Goal: Information Seeking & Learning: Learn about a topic

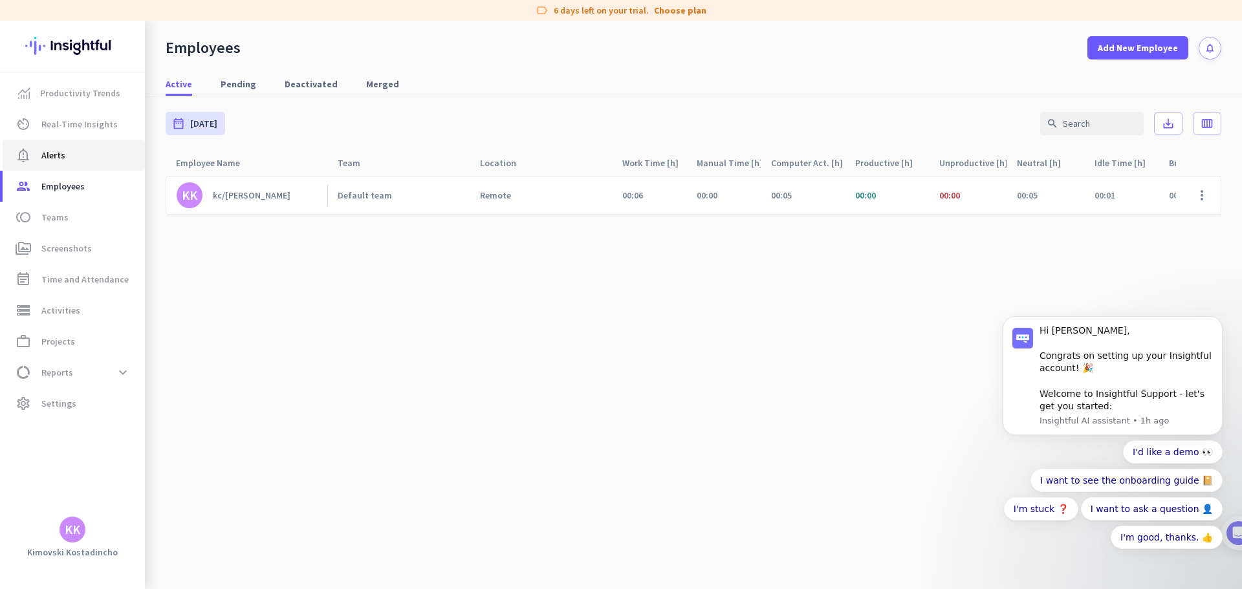
click at [83, 145] on link "notification_important Alerts" at bounding box center [74, 155] width 142 height 31
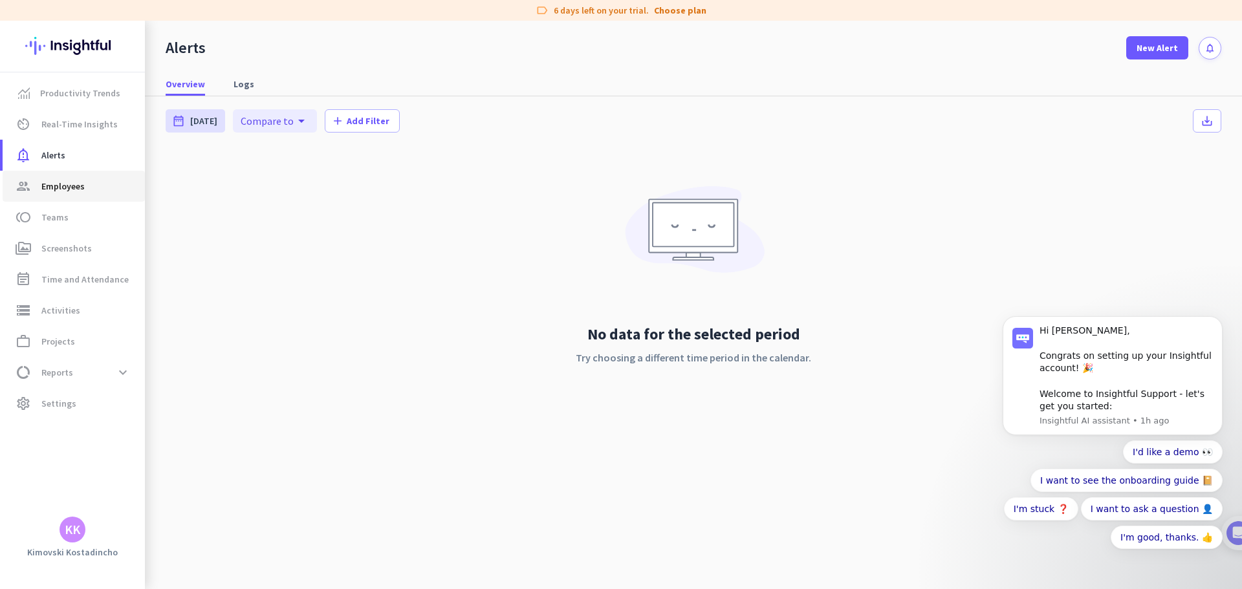
click at [68, 176] on link "group Employees" at bounding box center [74, 186] width 142 height 31
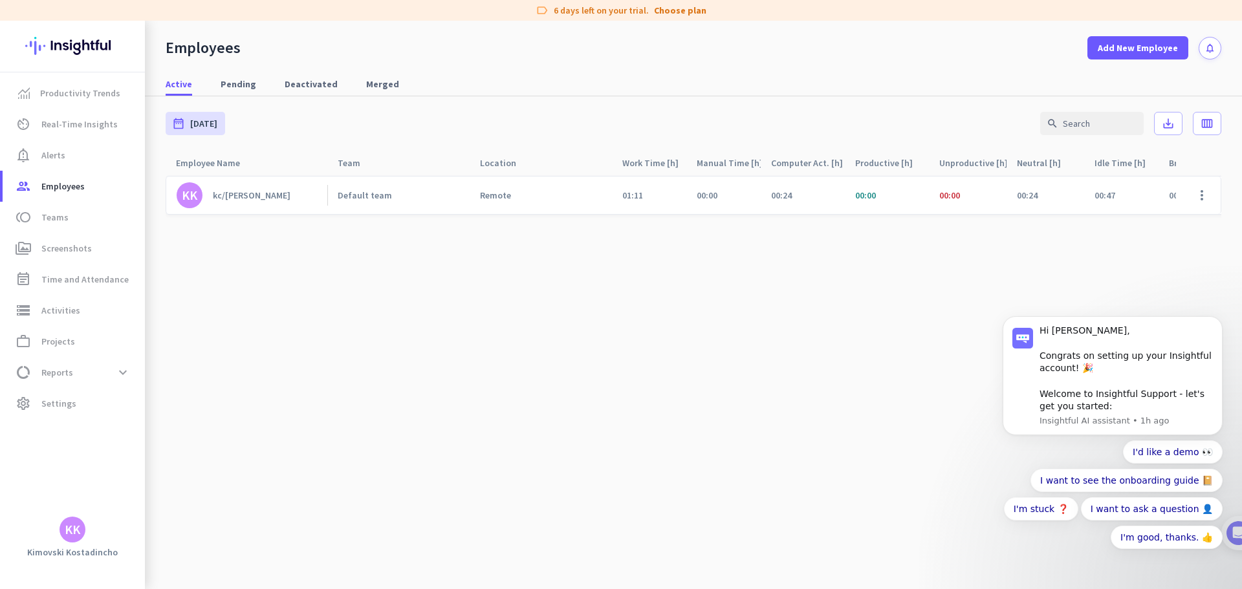
click at [423, 186] on div "Default team" at bounding box center [398, 196] width 142 height 38
click at [234, 196] on div "kc/[PERSON_NAME]" at bounding box center [252, 196] width 78 height 12
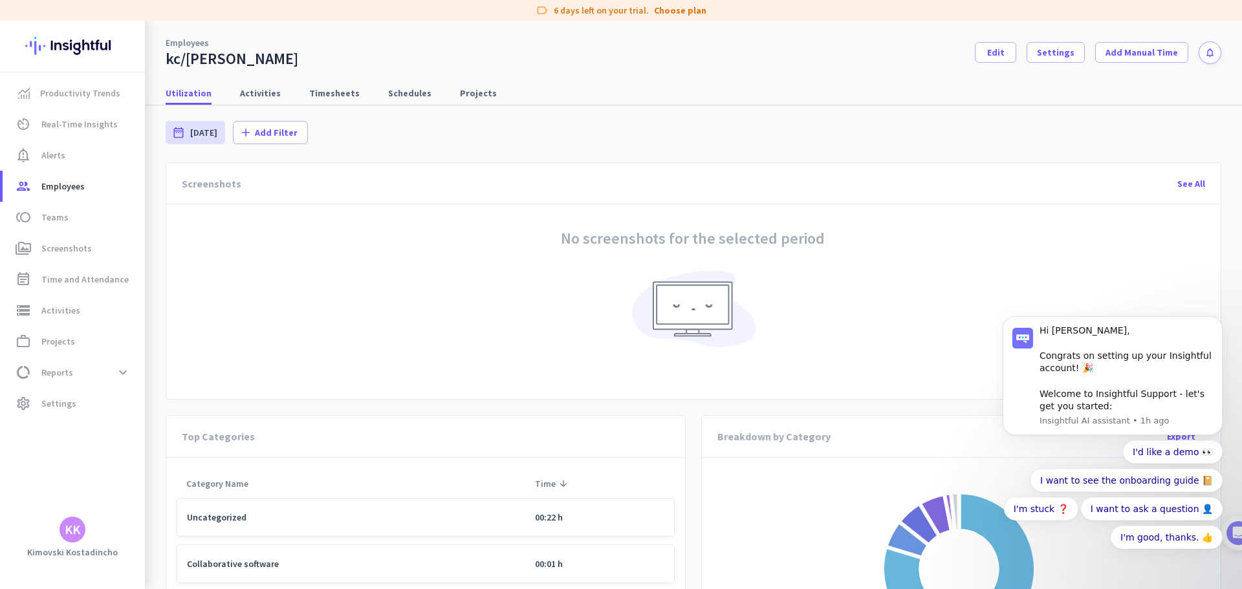
scroll to position [194, 0]
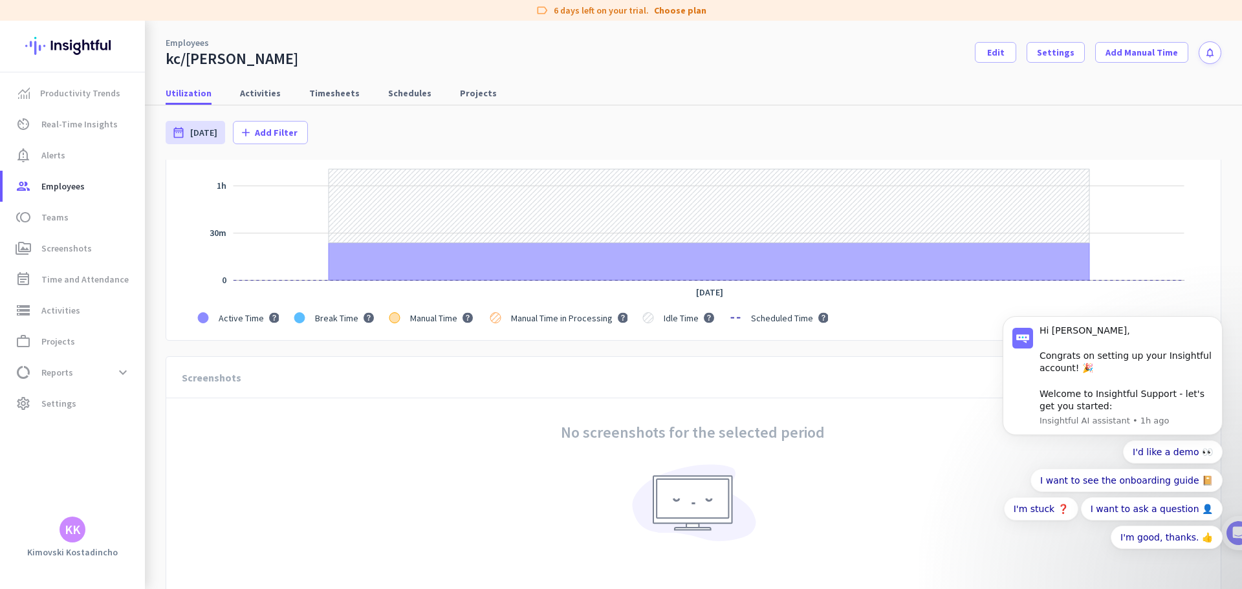
click at [205, 316] on rect "Legend" at bounding box center [239, 317] width 83 height 25
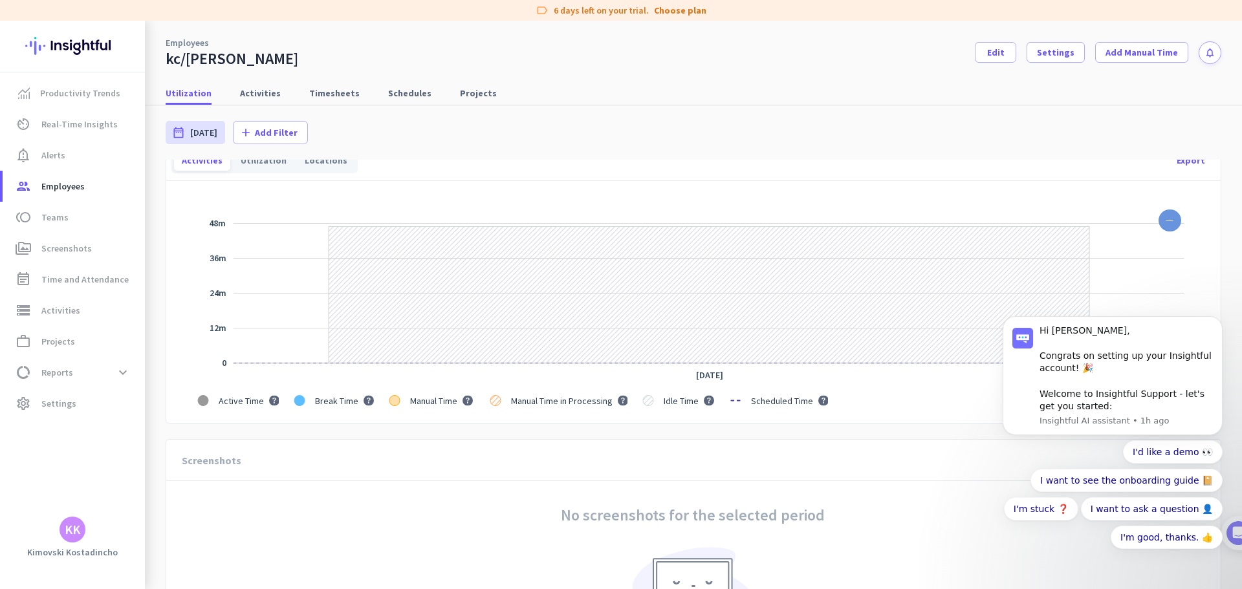
scroll to position [0, 0]
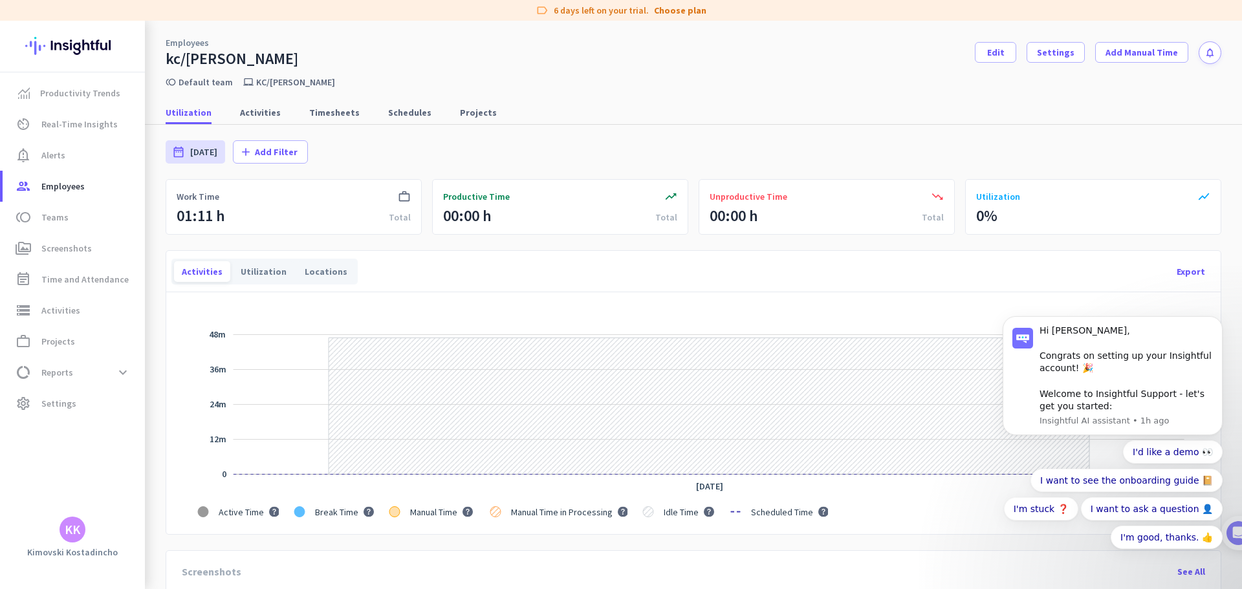
click at [699, 520] on rect "Legend" at bounding box center [680, 511] width 74 height 25
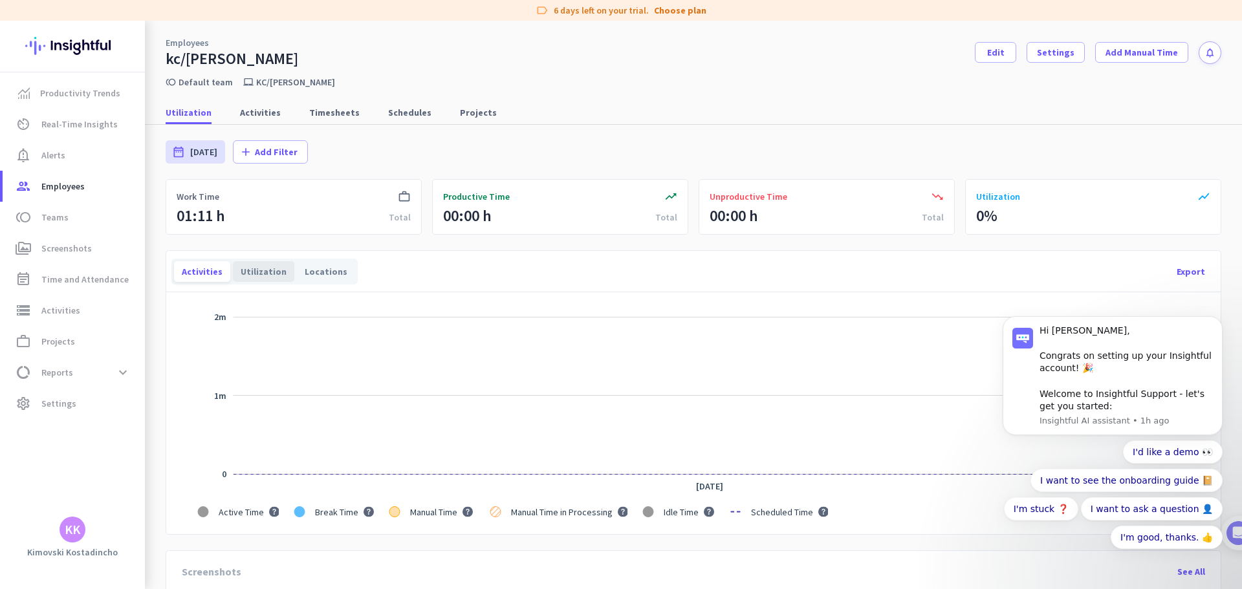
click at [247, 276] on div "Utilization" at bounding box center [263, 271] width 61 height 21
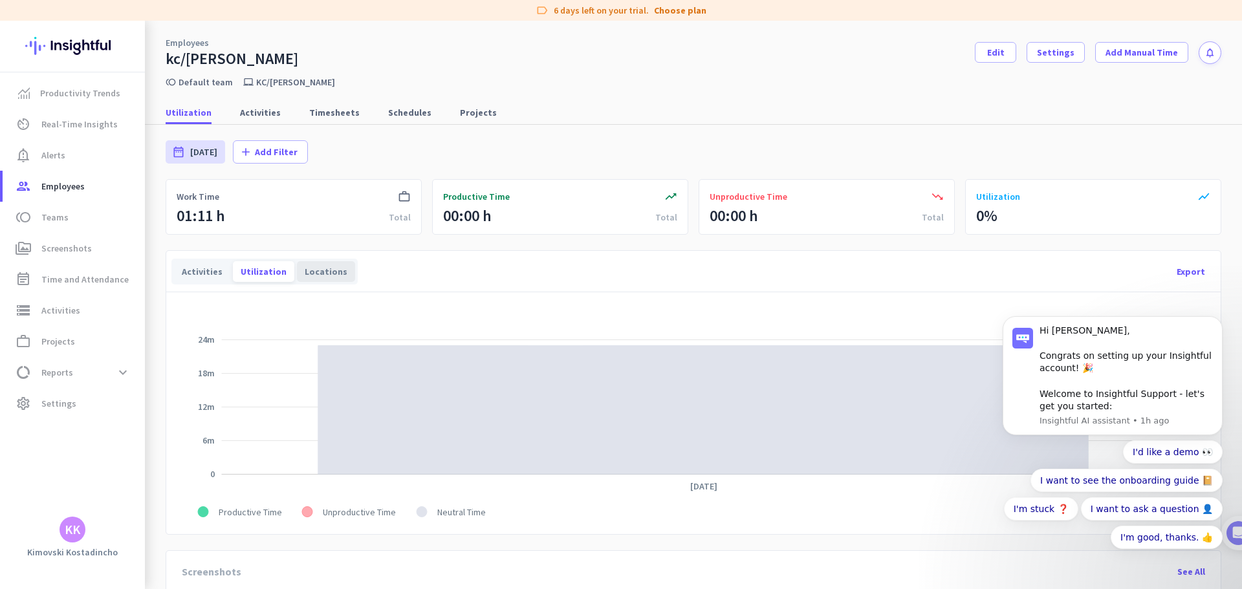
click at [315, 275] on div "Locations" at bounding box center [326, 271] width 58 height 21
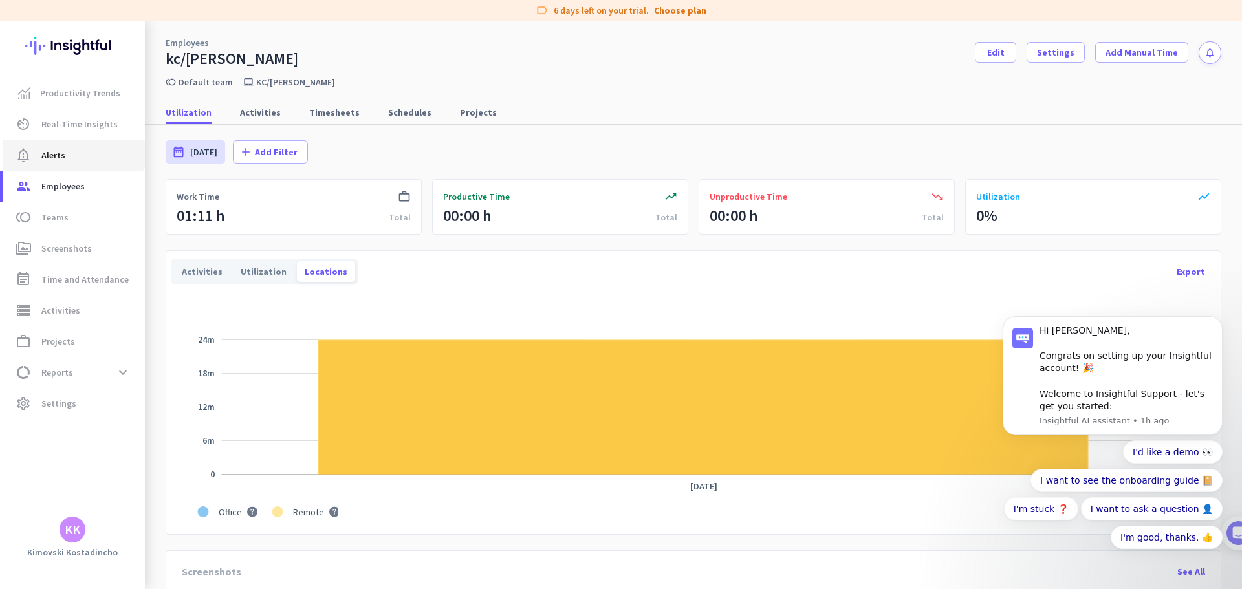
click at [50, 157] on span "Alerts" at bounding box center [53, 156] width 24 height 16
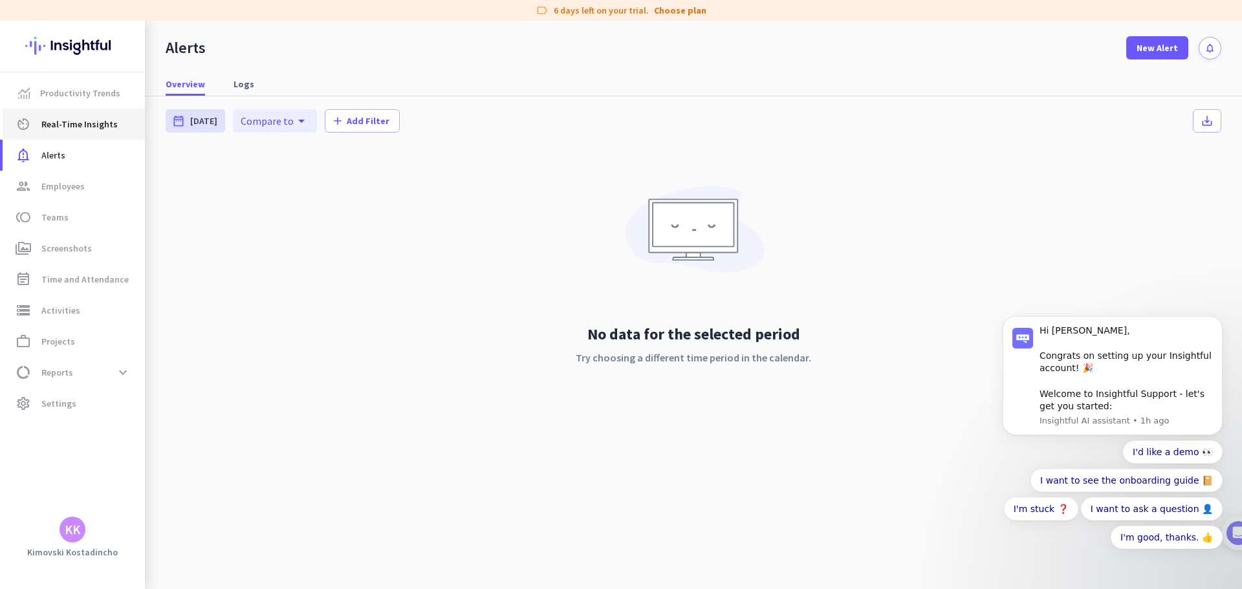
click at [69, 131] on span "Real-Time Insights" at bounding box center [79, 124] width 76 height 16
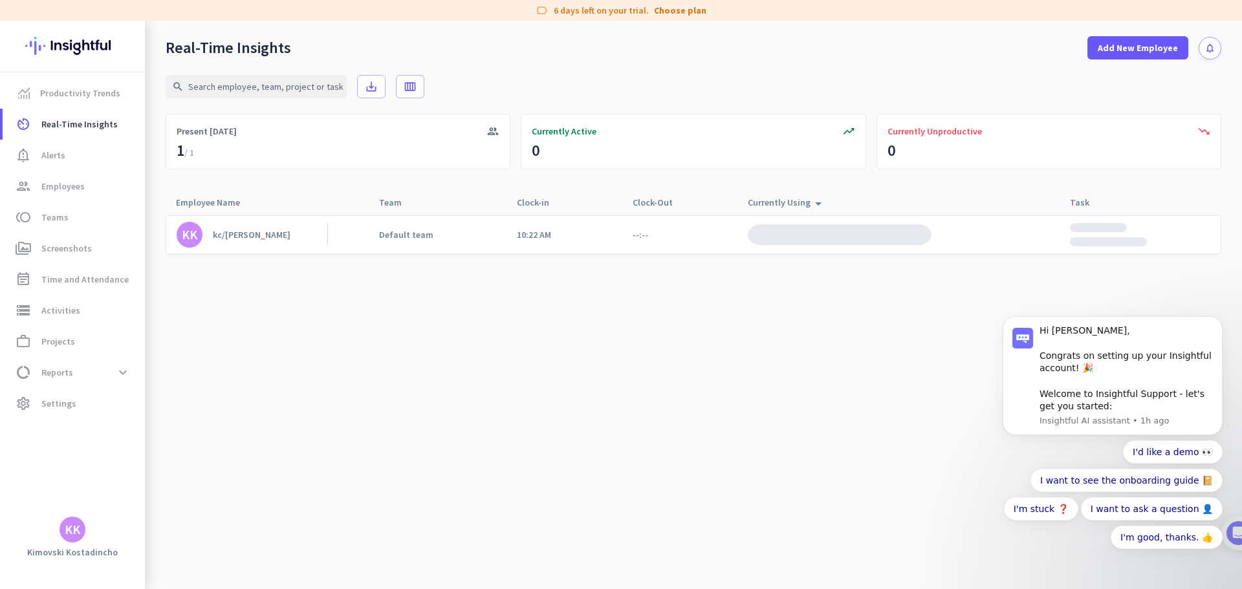
click at [503, 236] on div "KK kc/[PERSON_NAME] Default team 10:22 AM --:--" at bounding box center [694, 234] width 1056 height 39
click at [391, 240] on div "Default team" at bounding box center [417, 235] width 97 height 38
click at [391, 239] on div "Default team" at bounding box center [406, 235] width 54 height 12
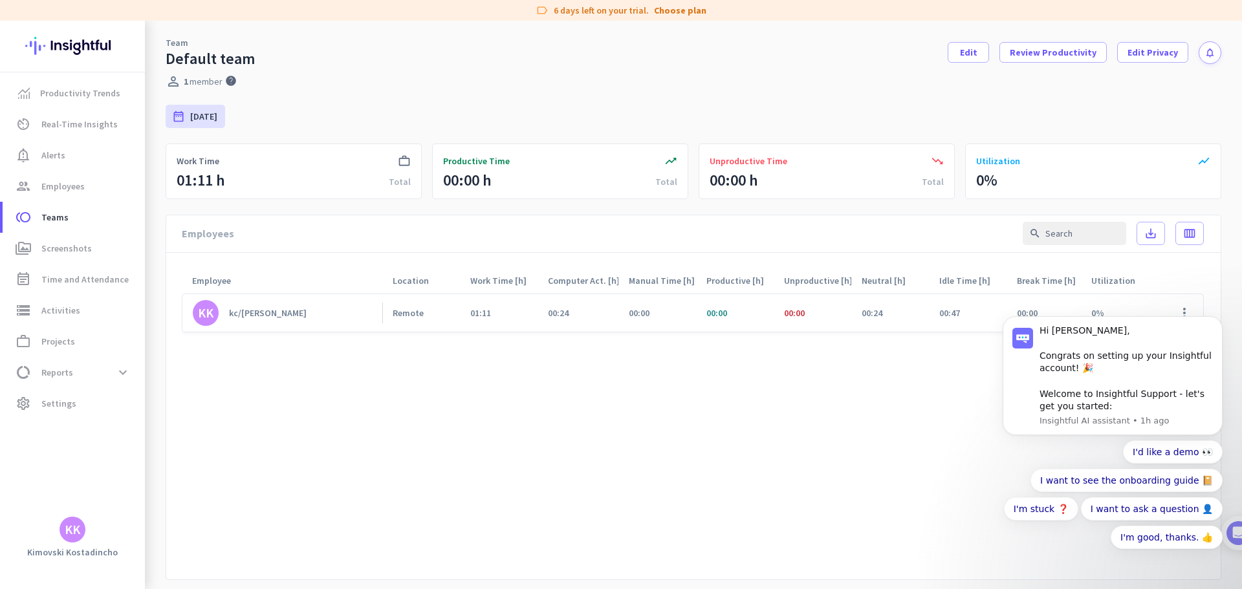
scroll to position [65, 0]
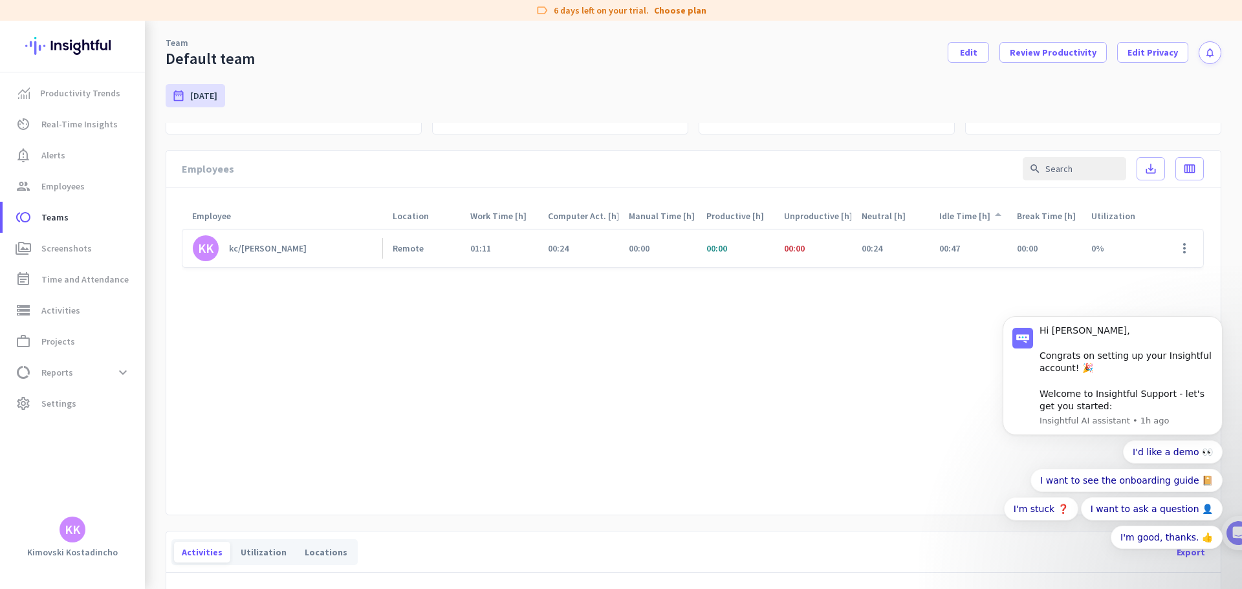
click at [964, 214] on div "Idle Time [h] arrow_drop_up" at bounding box center [972, 216] width 67 height 18
drag, startPoint x: 463, startPoint y: 250, endPoint x: 434, endPoint y: 250, distance: 29.1
click at [460, 250] on div "01:11" at bounding box center [499, 249] width 78 height 38
click at [410, 250] on div "Remote" at bounding box center [408, 249] width 31 height 12
click at [334, 255] on link "KK kc/[PERSON_NAME]" at bounding box center [288, 249] width 190 height 26
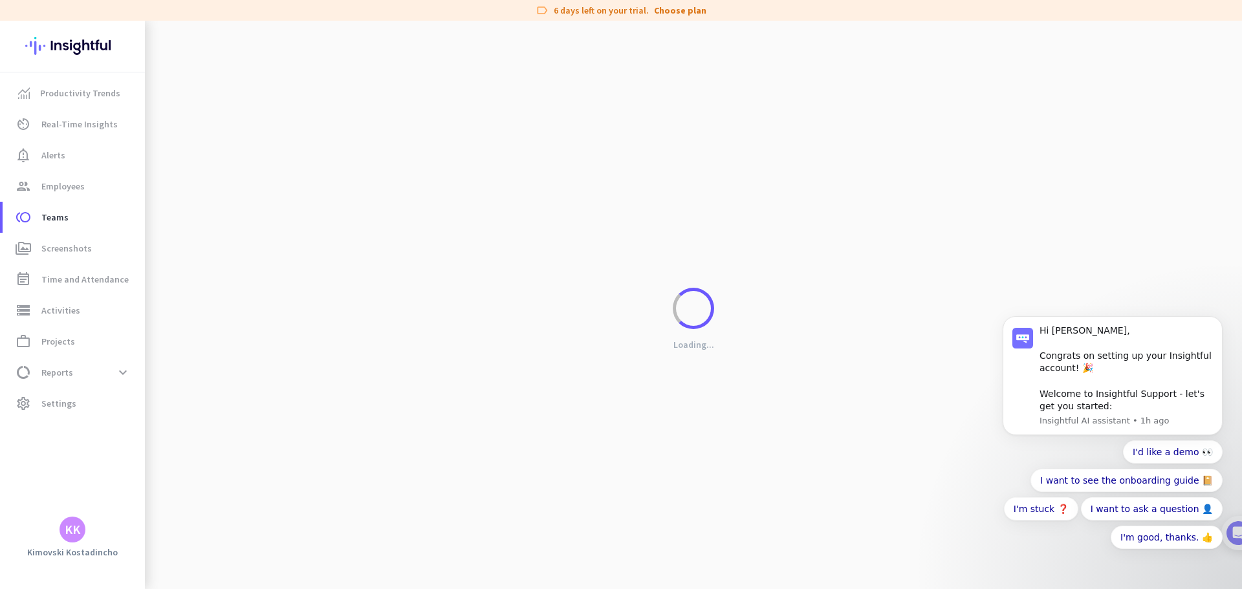
click at [265, 241] on div "Loading..." at bounding box center [693, 315] width 1097 height 589
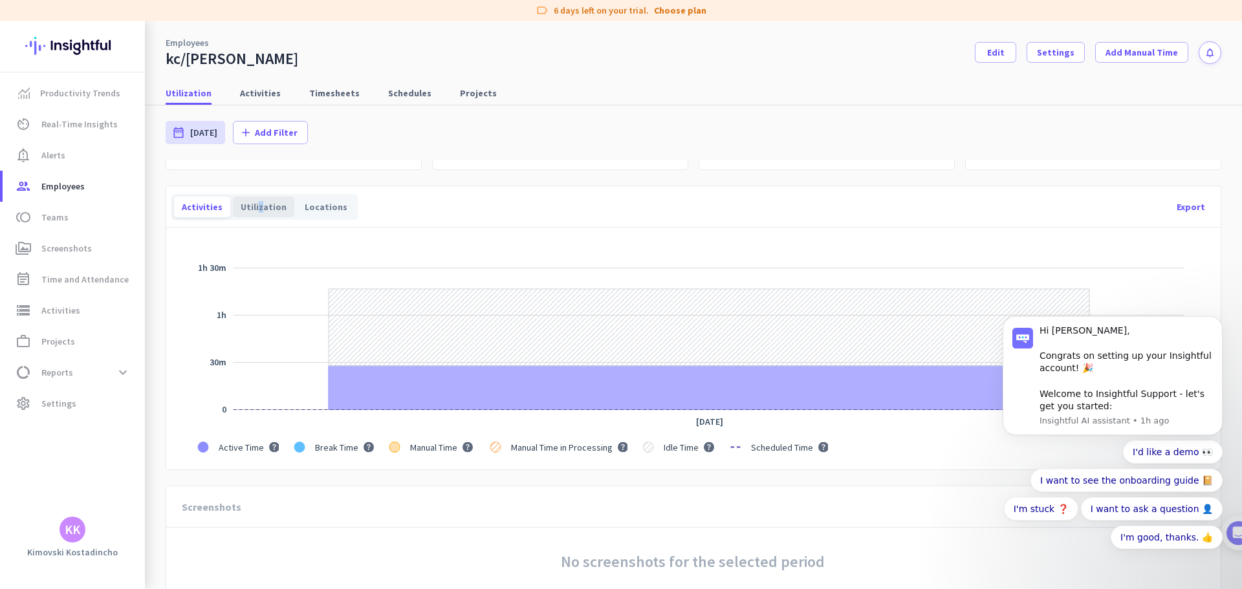
click at [253, 201] on div "Utilization" at bounding box center [263, 207] width 61 height 21
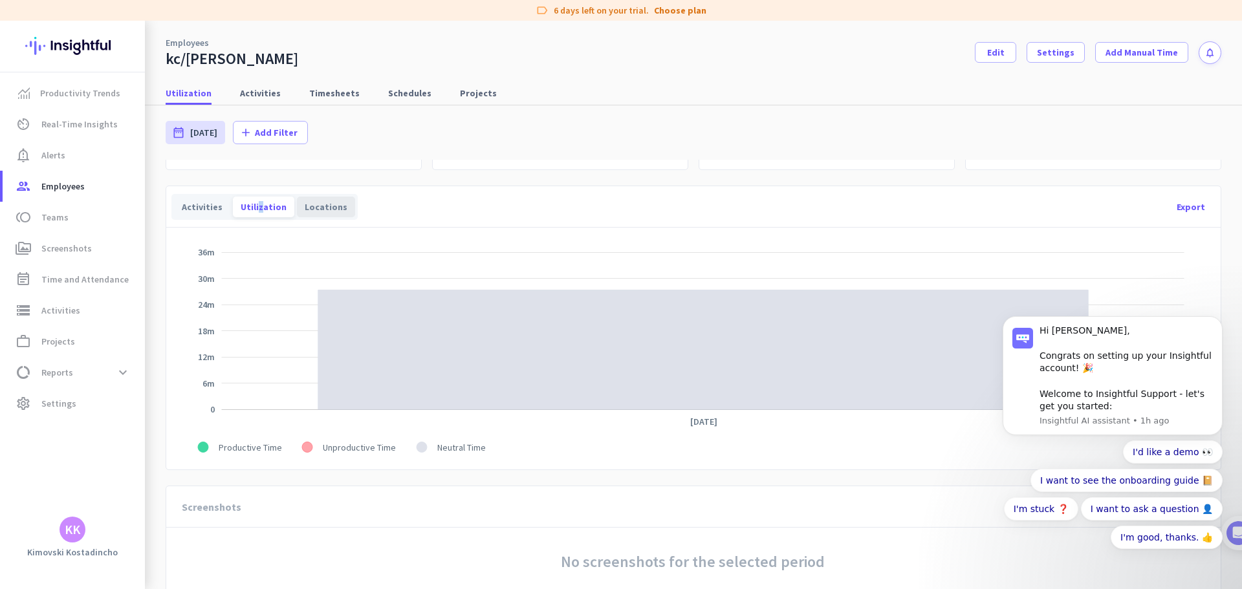
click at [323, 204] on div "Locations" at bounding box center [326, 207] width 58 height 21
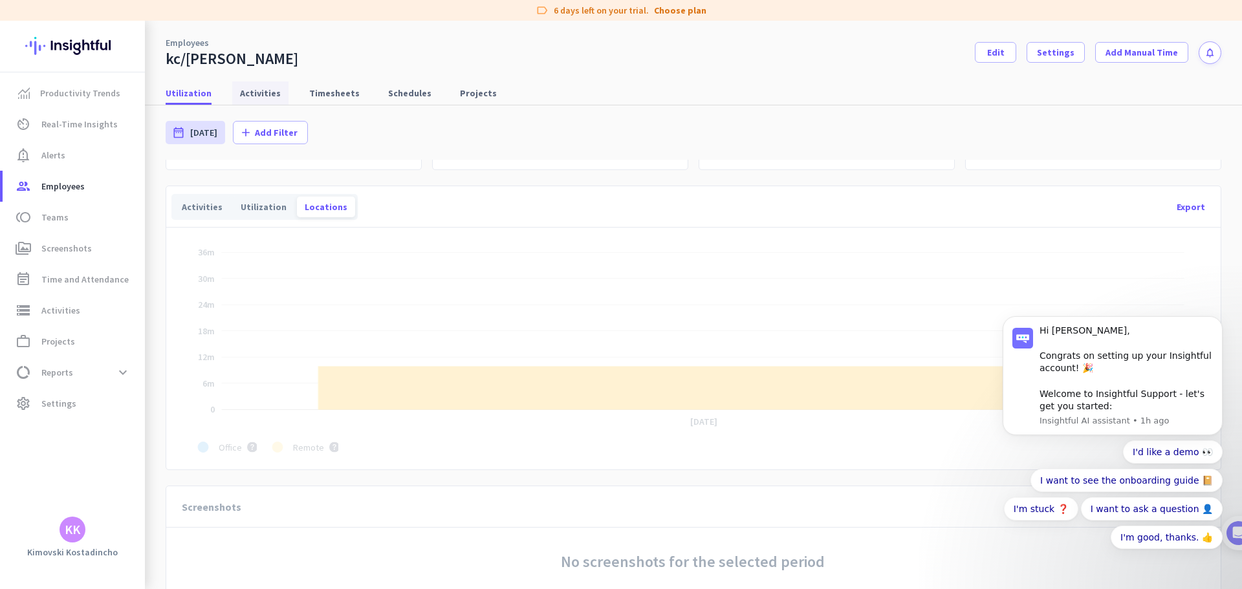
click at [272, 85] on span "Activities" at bounding box center [260, 93] width 41 height 23
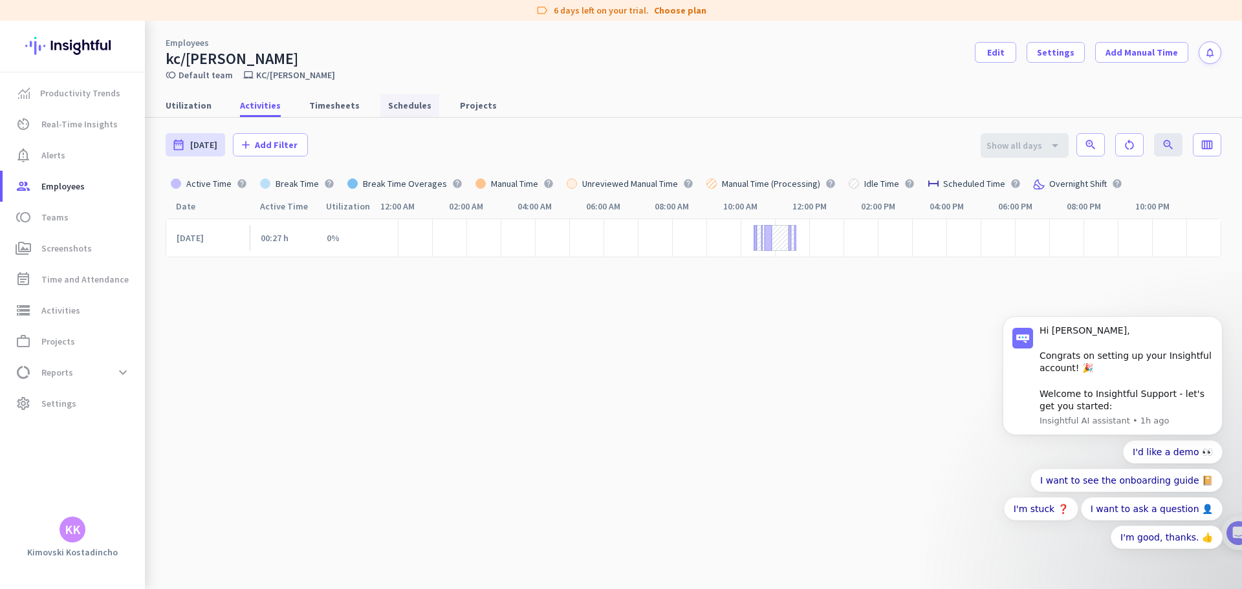
scroll to position [7, 0]
click at [776, 239] on div at bounding box center [780, 238] width 16 height 26
click at [772, 241] on div at bounding box center [780, 238] width 16 height 26
click at [355, 122] on div "date_range [DATE] [DATE] - [DATE] add Add Filter Show all days arrow_drop_down …" at bounding box center [694, 146] width 1056 height 56
click at [342, 105] on span "Timesheets" at bounding box center [334, 105] width 50 height 13
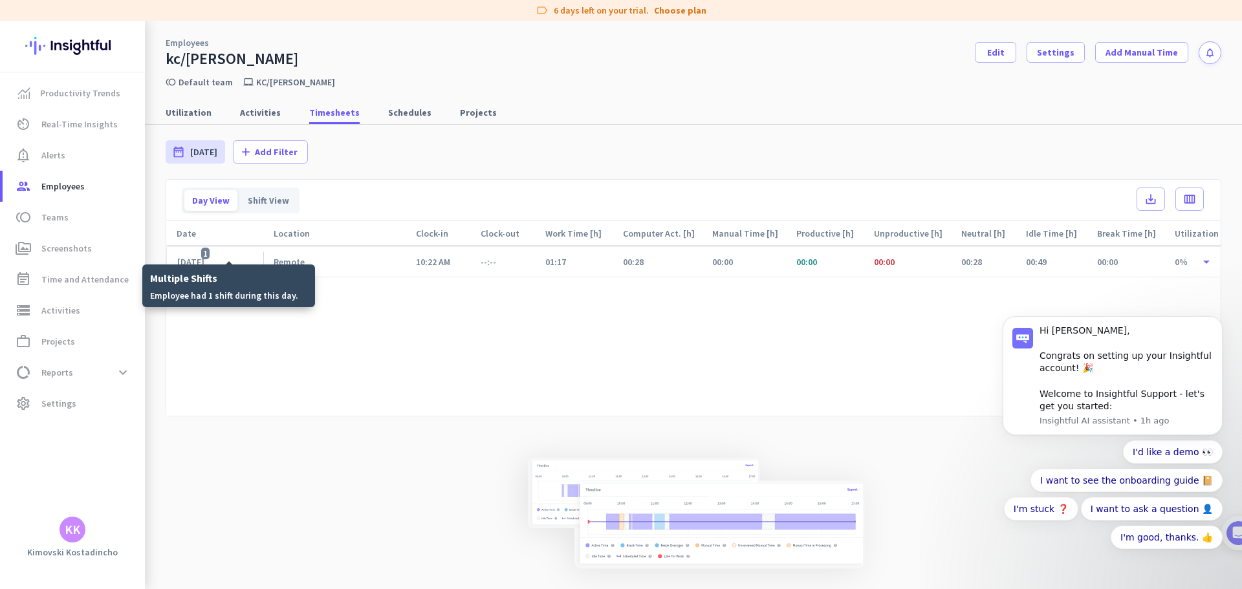
click at [204, 258] on div "[DATE] 1" at bounding box center [195, 262] width 36 height 12
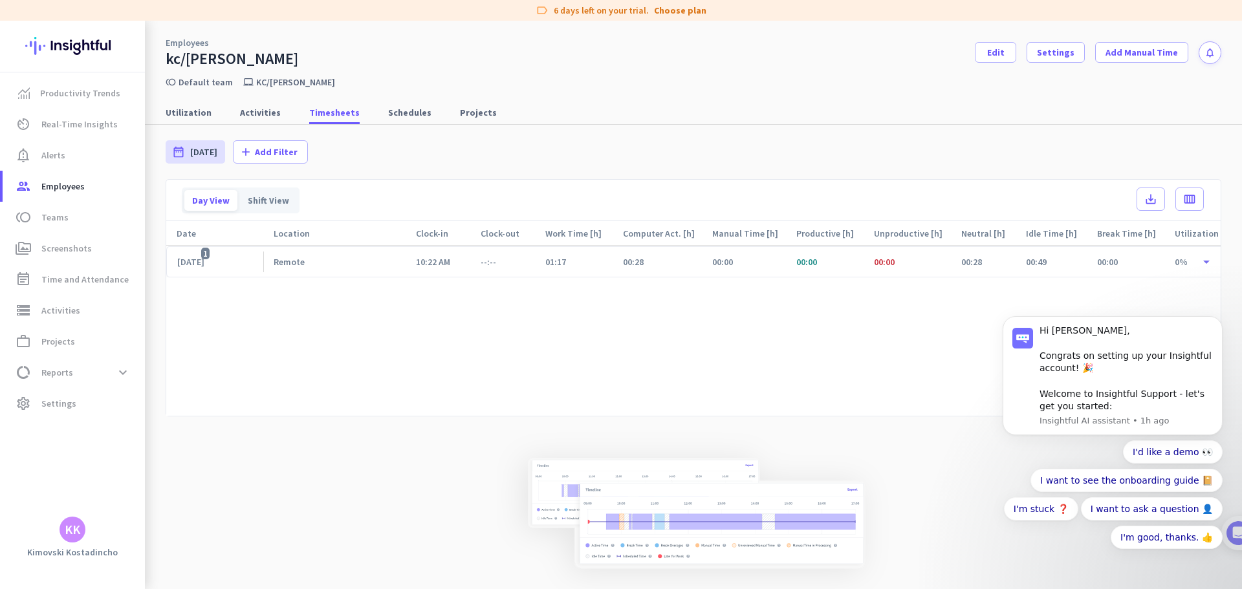
click at [212, 265] on div "[DATE] 1" at bounding box center [195, 262] width 36 height 12
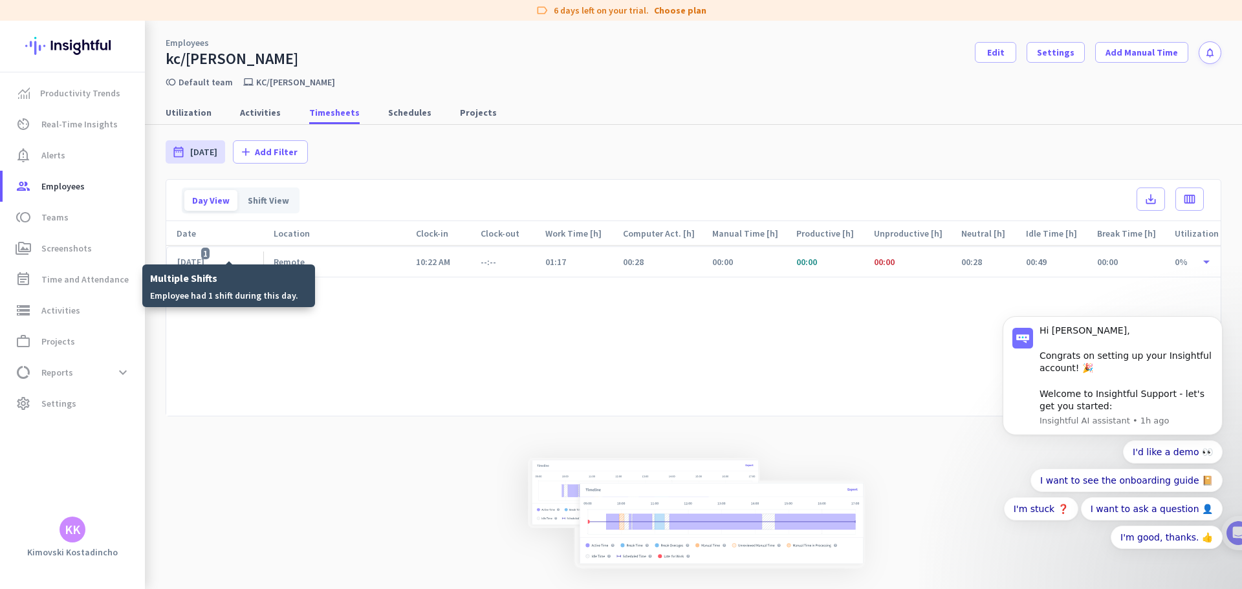
click at [210, 252] on span "1" at bounding box center [205, 254] width 8 height 12
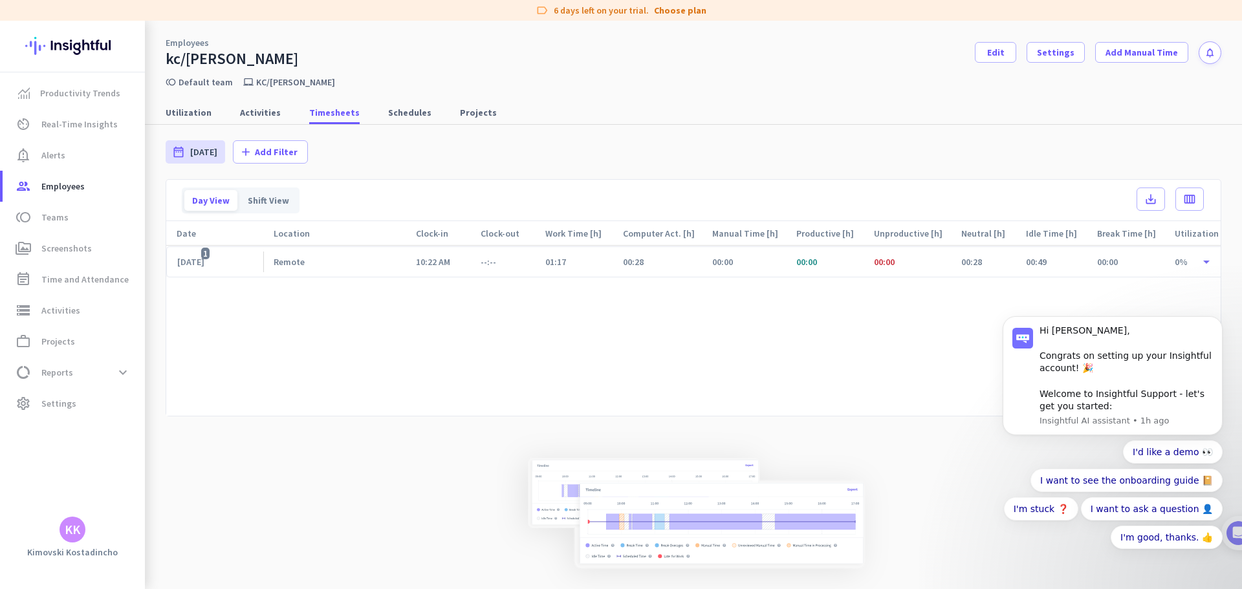
scroll to position [36, 0]
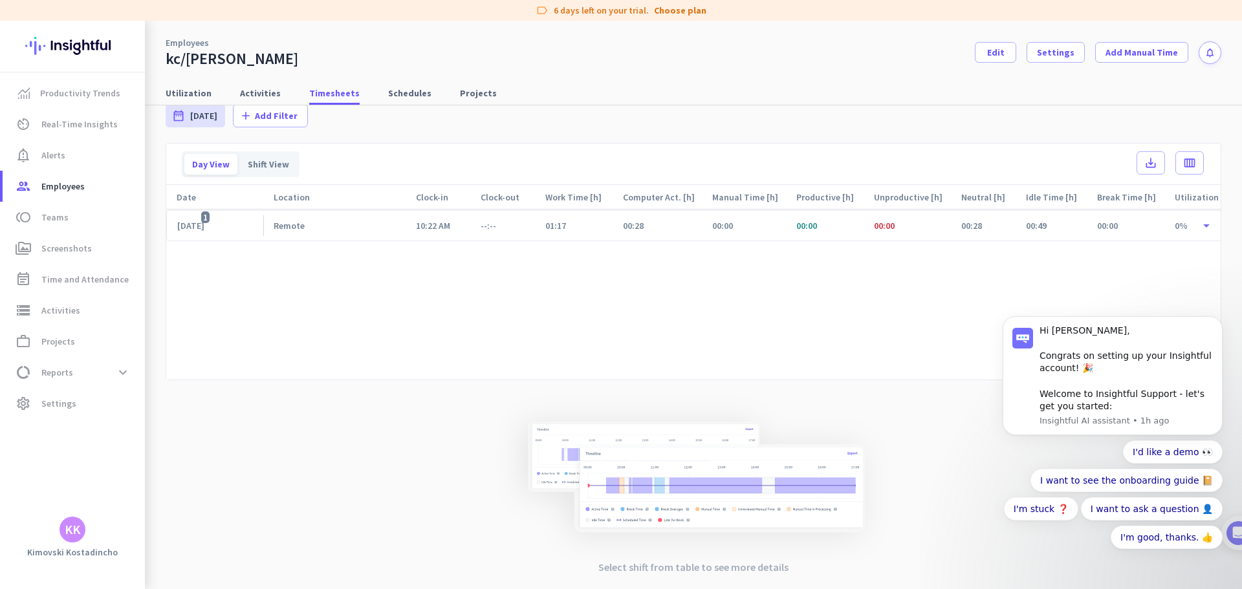
click at [677, 478] on img at bounding box center [694, 478] width 392 height 165
